Goal: Information Seeking & Learning: Learn about a topic

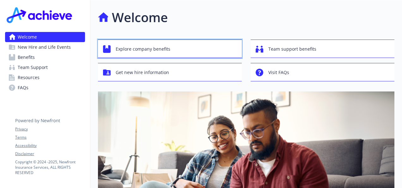
click at [160, 47] on span "Explore company benefits" at bounding box center [143, 49] width 55 height 12
